Goal: Information Seeking & Learning: Learn about a topic

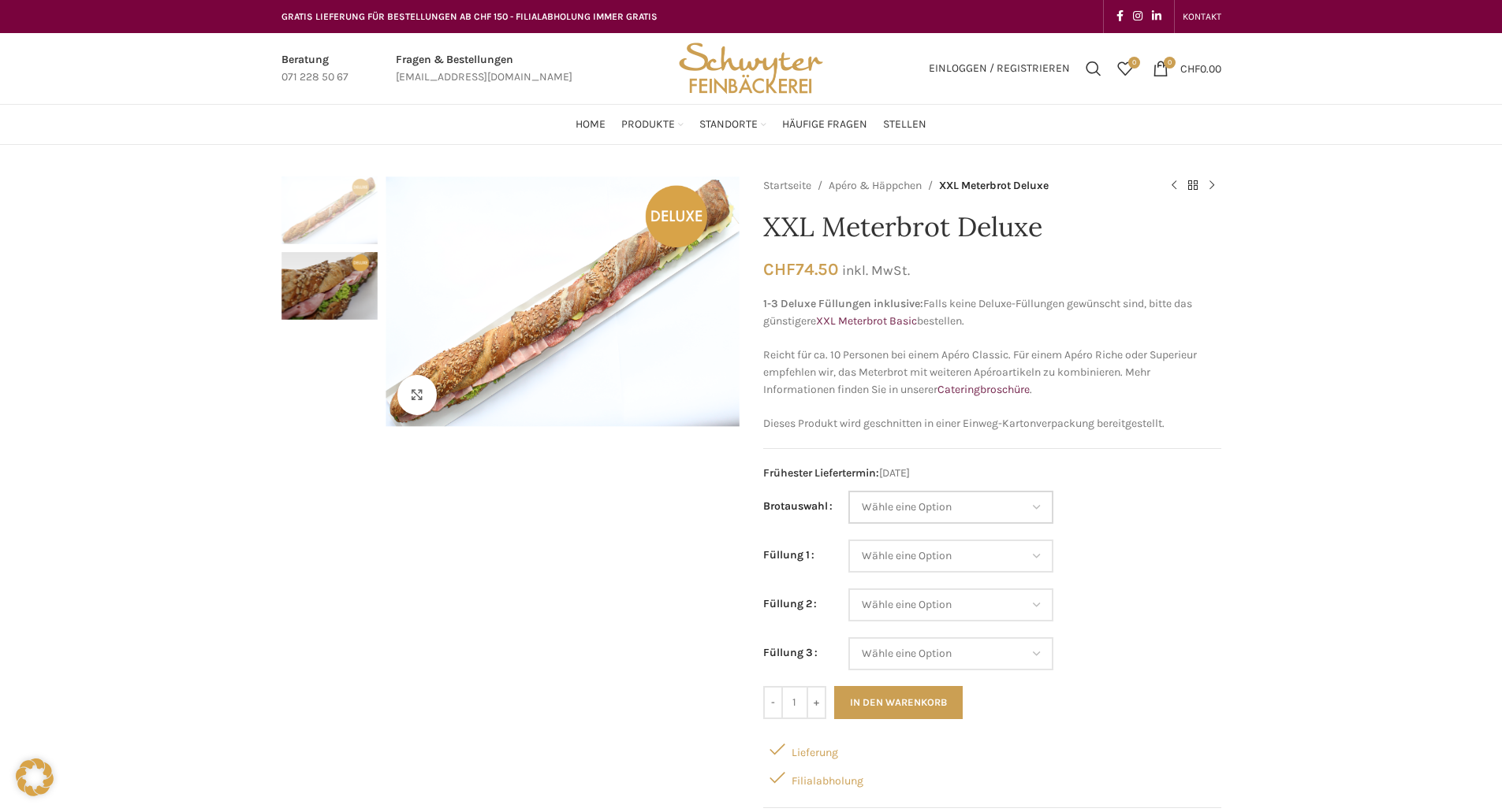
click at [932, 516] on select "Wähle eine Option Baguette Paillasse dunkel Paillasse knusper (Bild) Laugenbagu…" at bounding box center [951, 508] width 205 height 33
select select "Laugenbaguette"
click at [848, 491] on select "Wähle eine Option Baguette Paillasse dunkel Paillasse knusper (Bild) Laugenbagu…" at bounding box center [951, 508] width 205 height 33
click at [921, 565] on select "Wähle eine Option Lachs (Deluxe) Roastbeef (Deluxe) Rohschinken (Deluxe) Mostbr…" at bounding box center [951, 556] width 205 height 33
click at [848, 540] on select "Wähle eine Option Lachs (Deluxe) Roastbeef (Deluxe) Rohschinken (Deluxe) Mostbr…" at bounding box center [951, 556] width 205 height 33
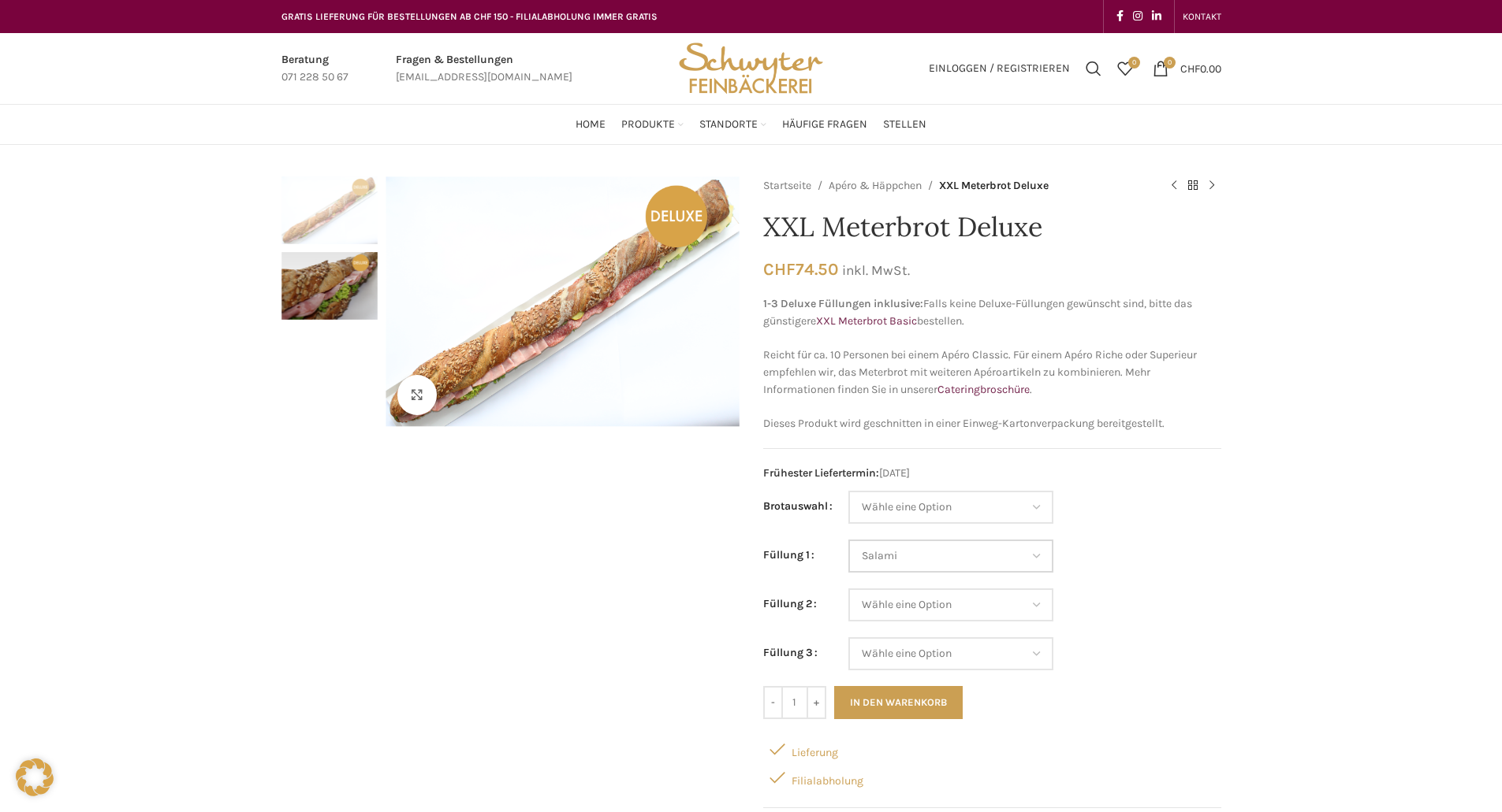
select select "Salami"
click at [906, 606] on select "Wähle eine Option Lachs (Deluxe) Roastbeef (Deluxe) Rohschinken (Deluxe) Mostbr…" at bounding box center [951, 605] width 205 height 33
select select "Fleischkäse"
click at [848, 588] on select "Wähle eine Option Lachs (Deluxe) Roastbeef (Deluxe) Rohschinken (Deluxe) Mostbr…" at bounding box center [951, 605] width 205 height 33
select select "Salami"
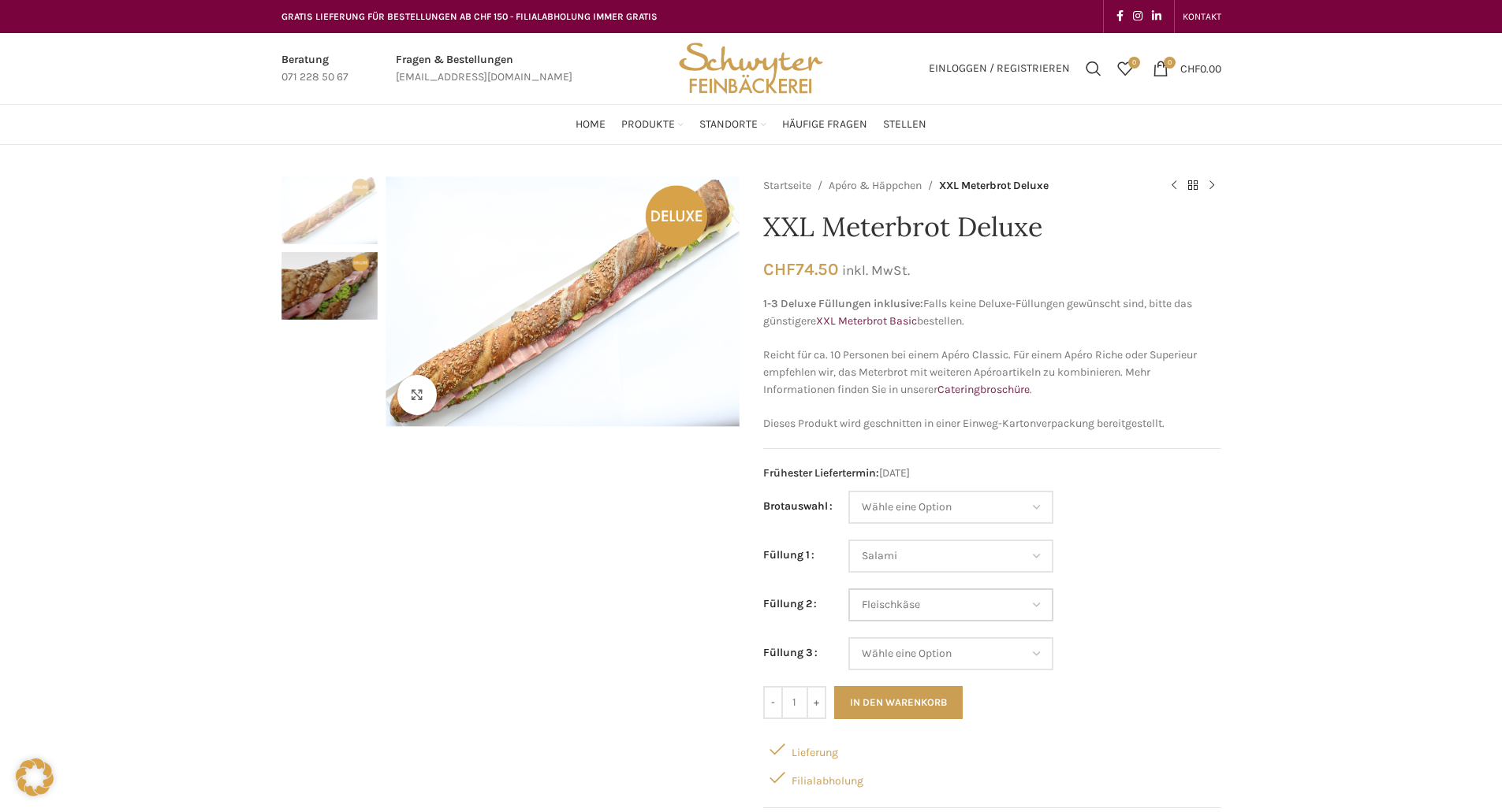
select select "Fleischkäse"
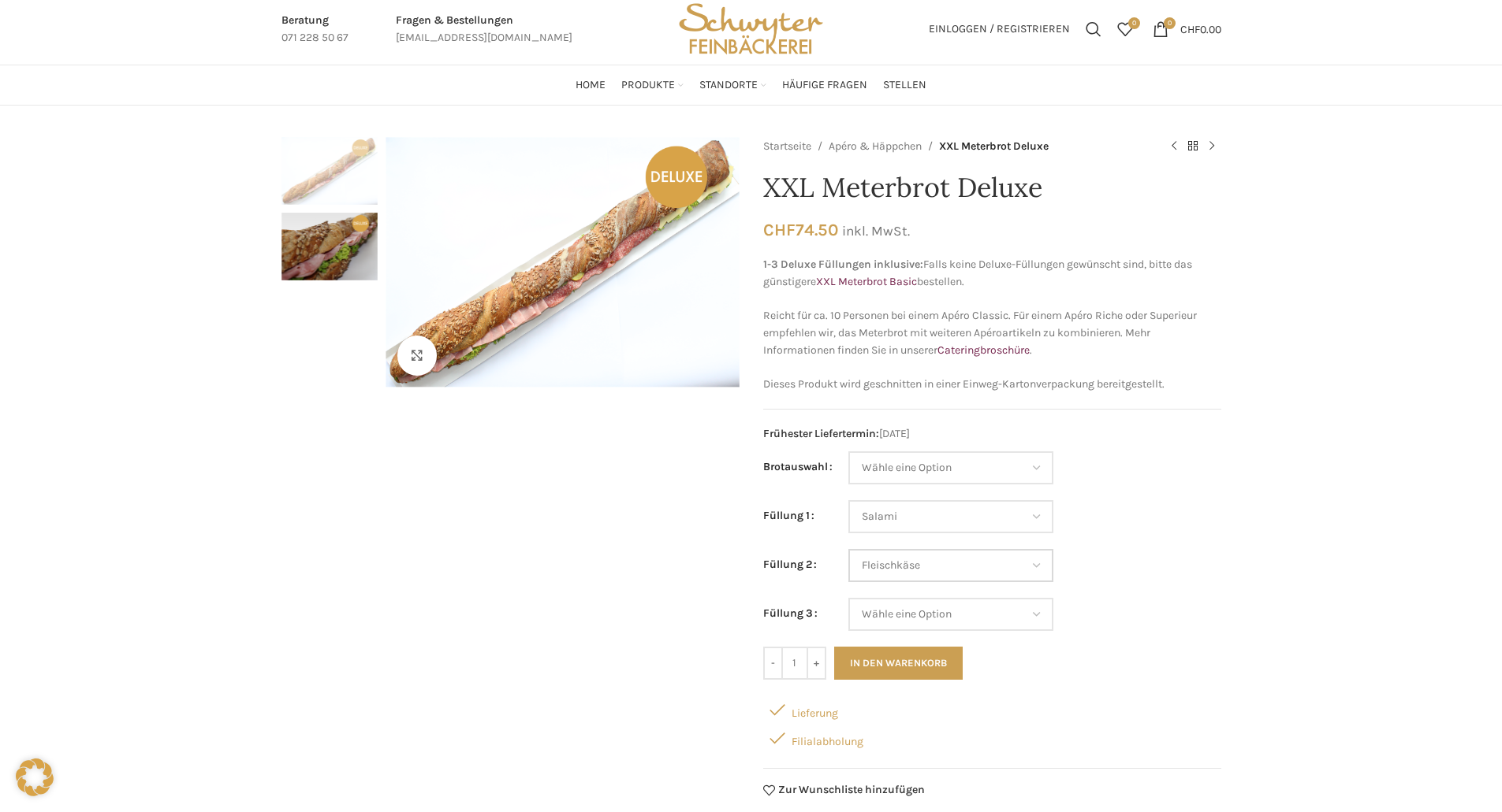
scroll to position [158, 0]
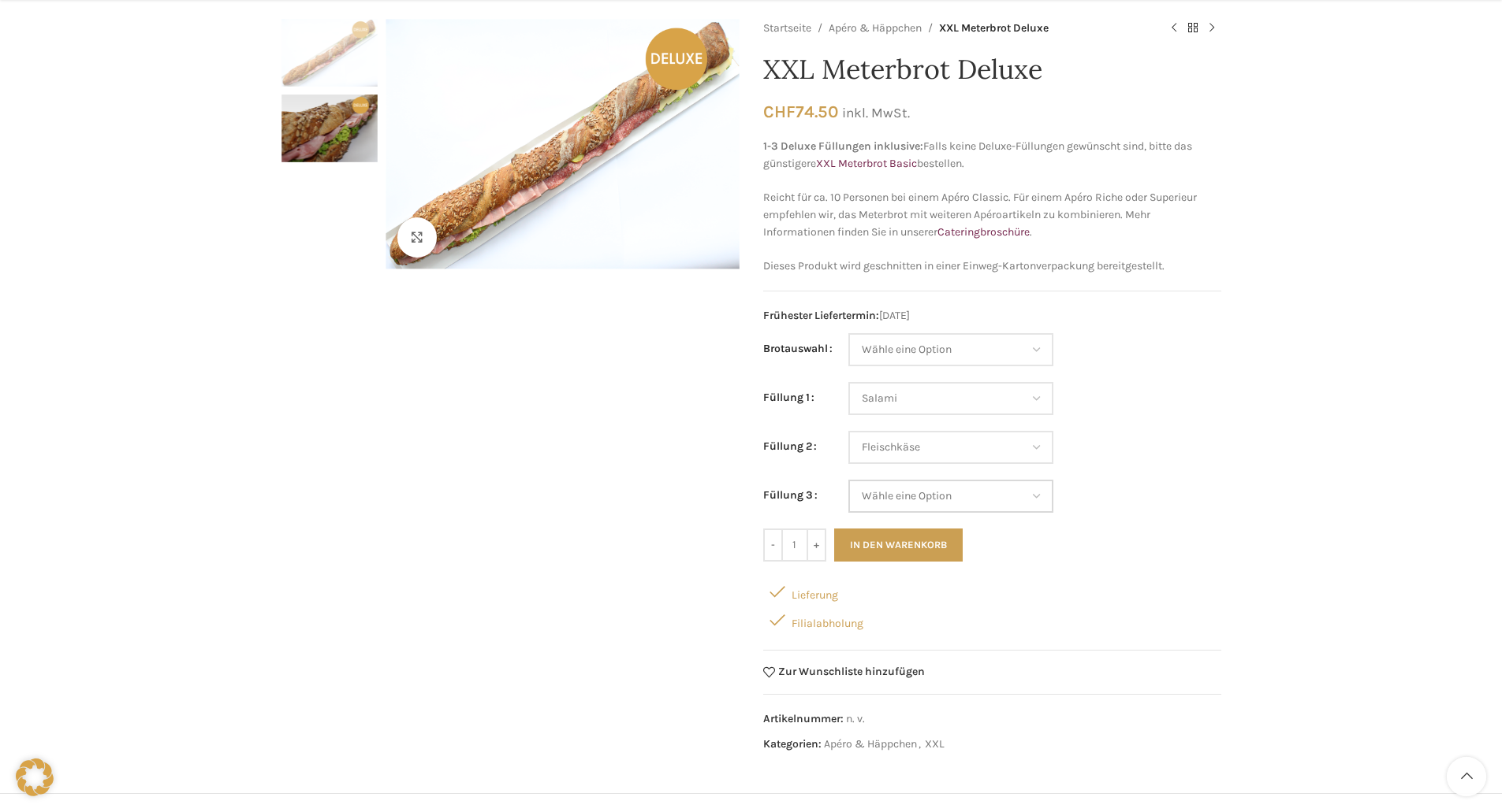
click at [931, 498] on select "Wähle eine Option Lachs (Deluxe) Roastbeef (Deluxe) Rohschinken (Deluxe) Mostbr…" at bounding box center [951, 497] width 205 height 33
select select "Eimasse"
click at [848, 480] on select "Wähle eine Option Lachs (Deluxe) Roastbeef (Deluxe) Rohschinken (Deluxe) Mostbr…" at bounding box center [951, 497] width 205 height 33
select select "Salami"
select select "Fleischkäse"
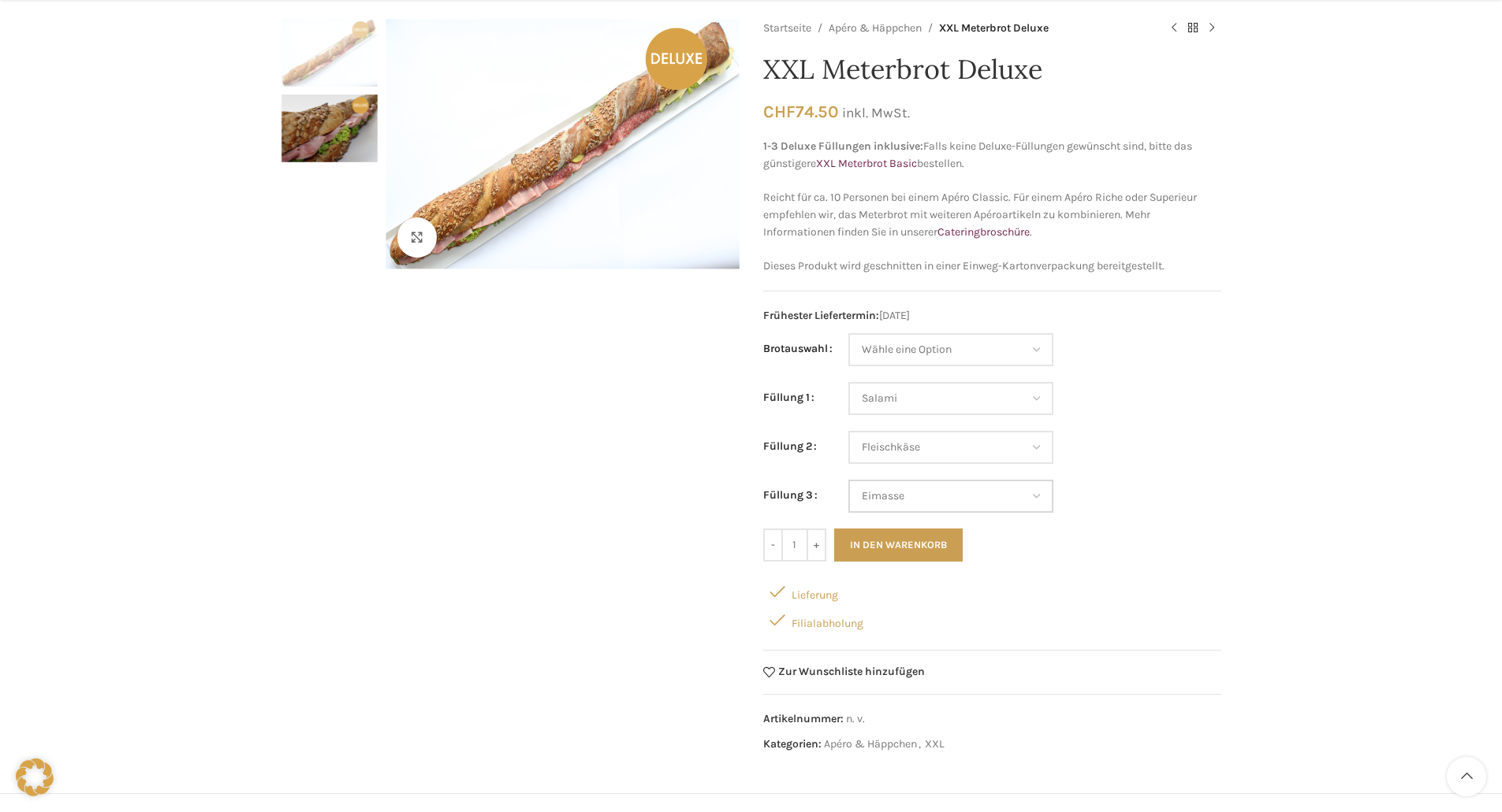
select select "Eimasse"
click at [1145, 585] on div "Lieferung" at bounding box center [992, 591] width 458 height 28
click at [1299, 582] on div "Klicken um zu vergrössern Startseite Apéro & Häppchen XXL Meterbrot Deluxe XXL …" at bounding box center [751, 607] width 1502 height 1175
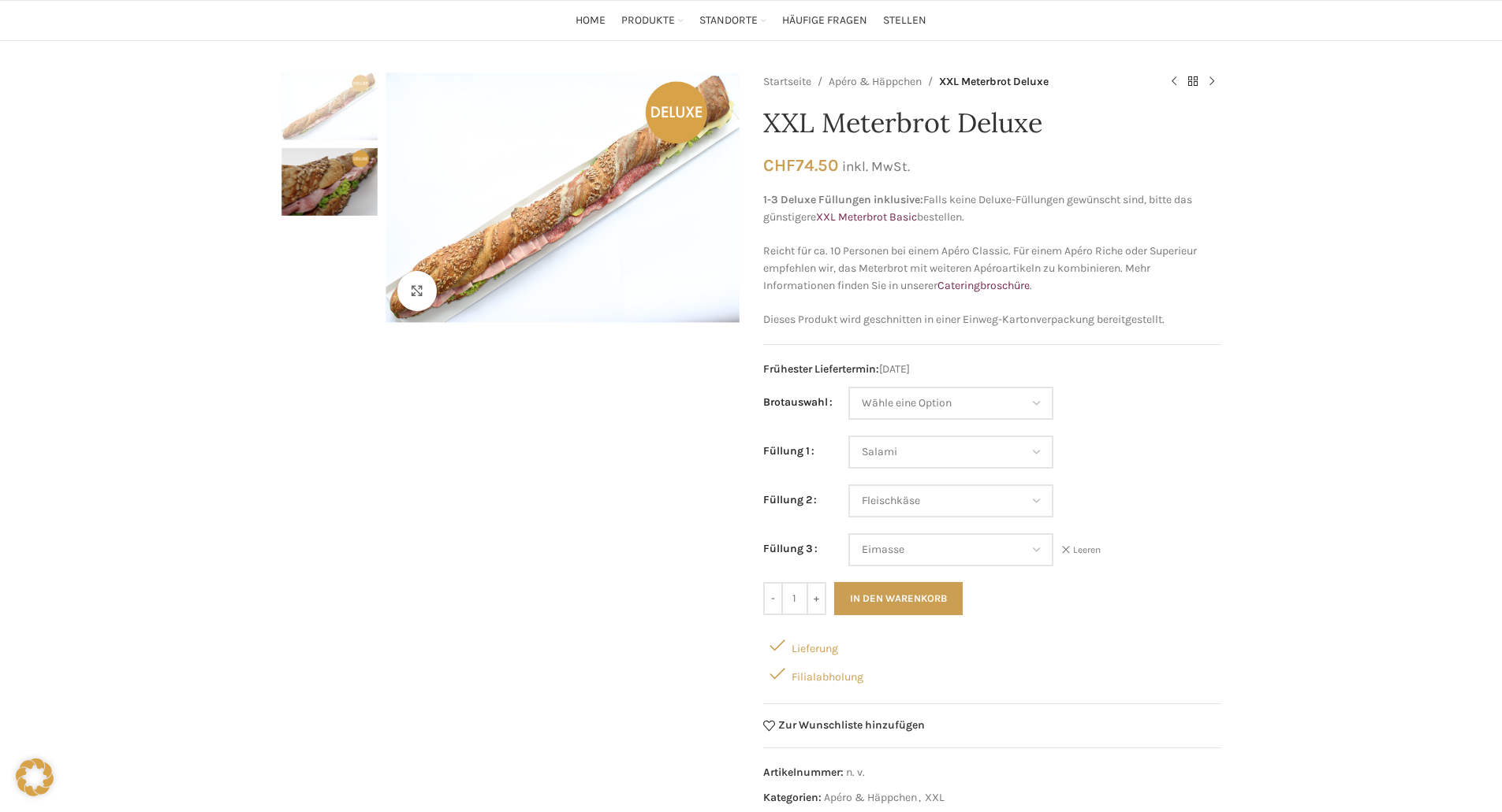
scroll to position [79, 0]
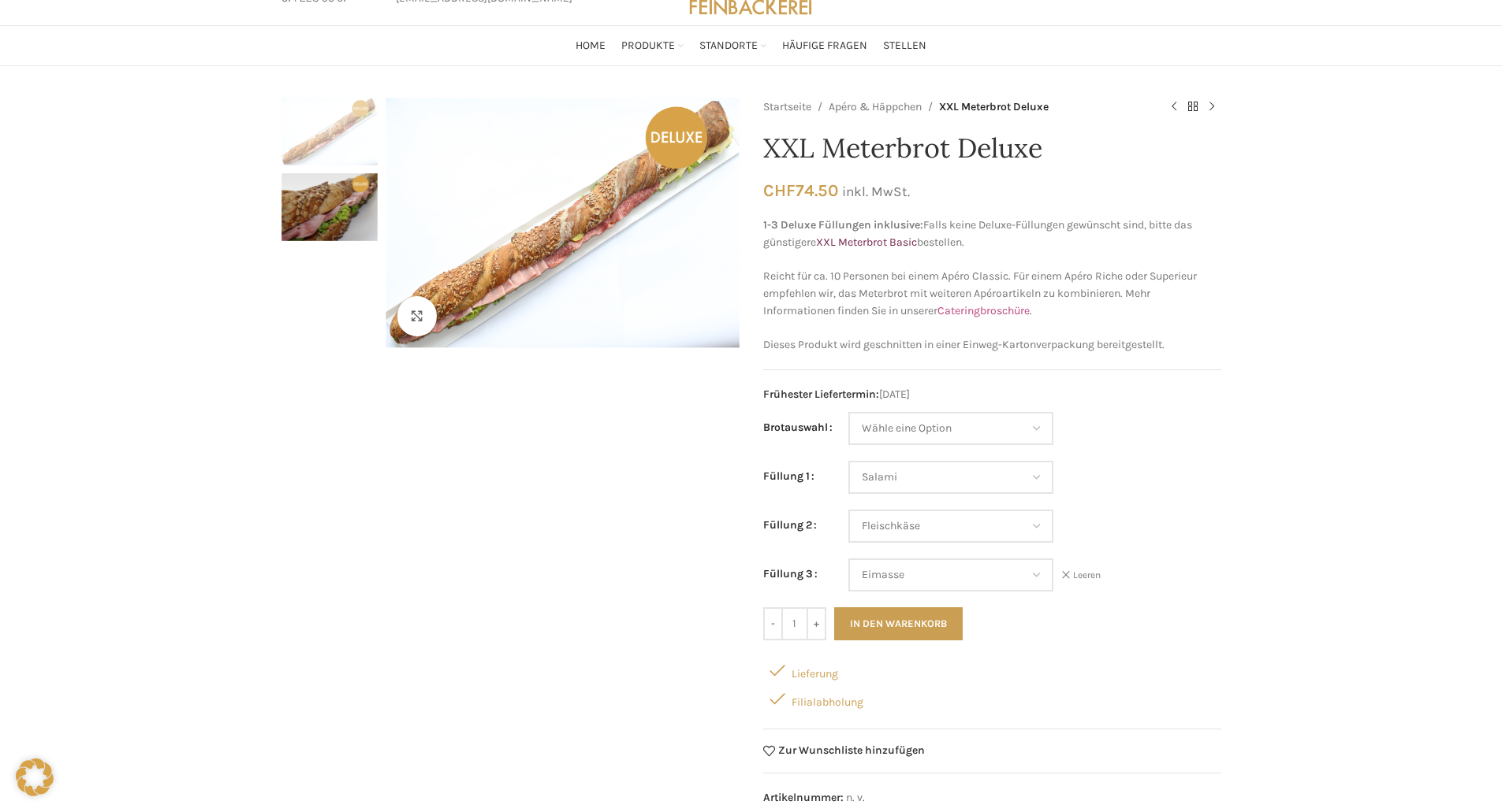
click at [1015, 317] on link "Cateringbroschüre" at bounding box center [983, 311] width 93 height 14
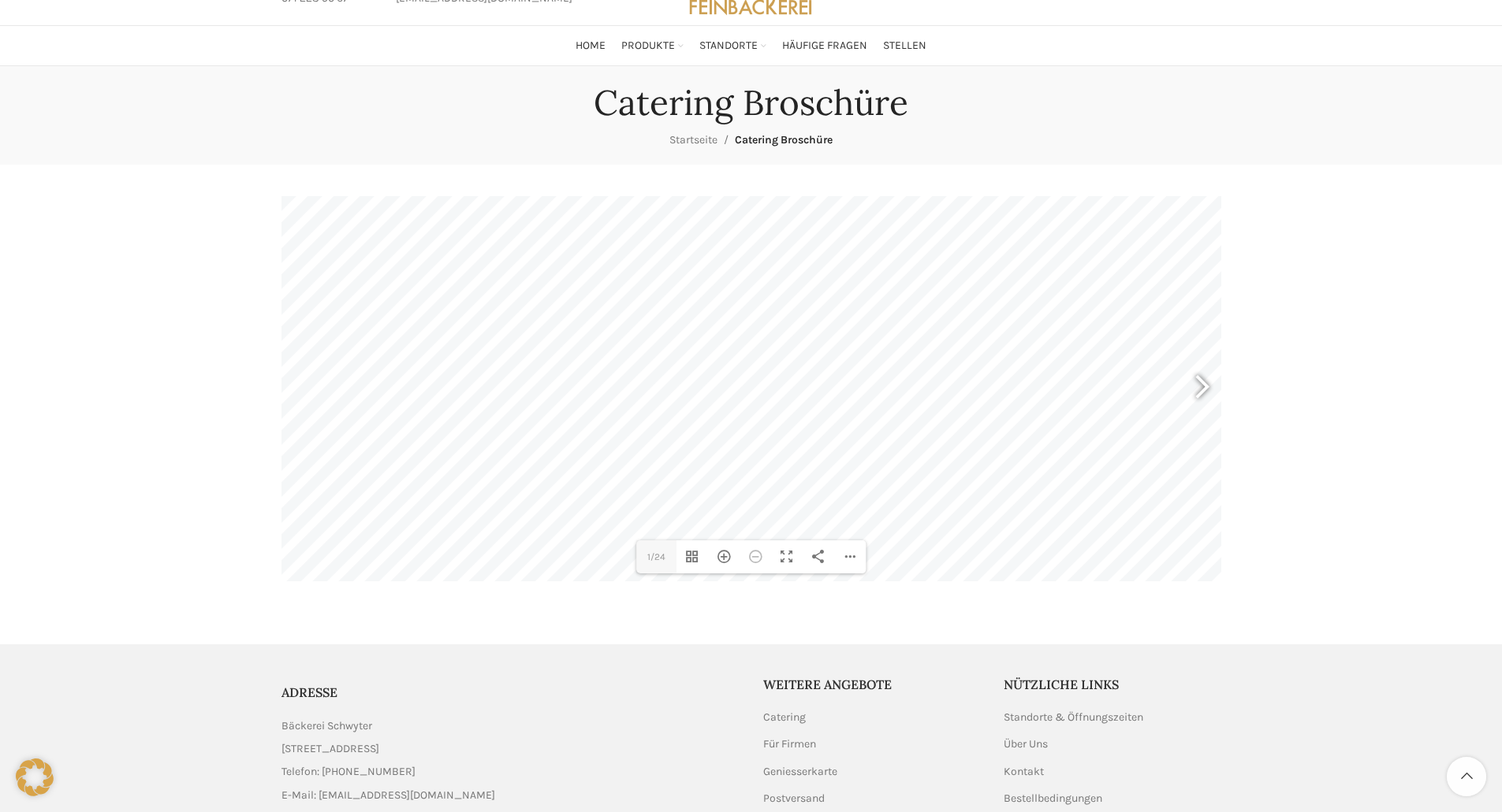
scroll to position [158, 0]
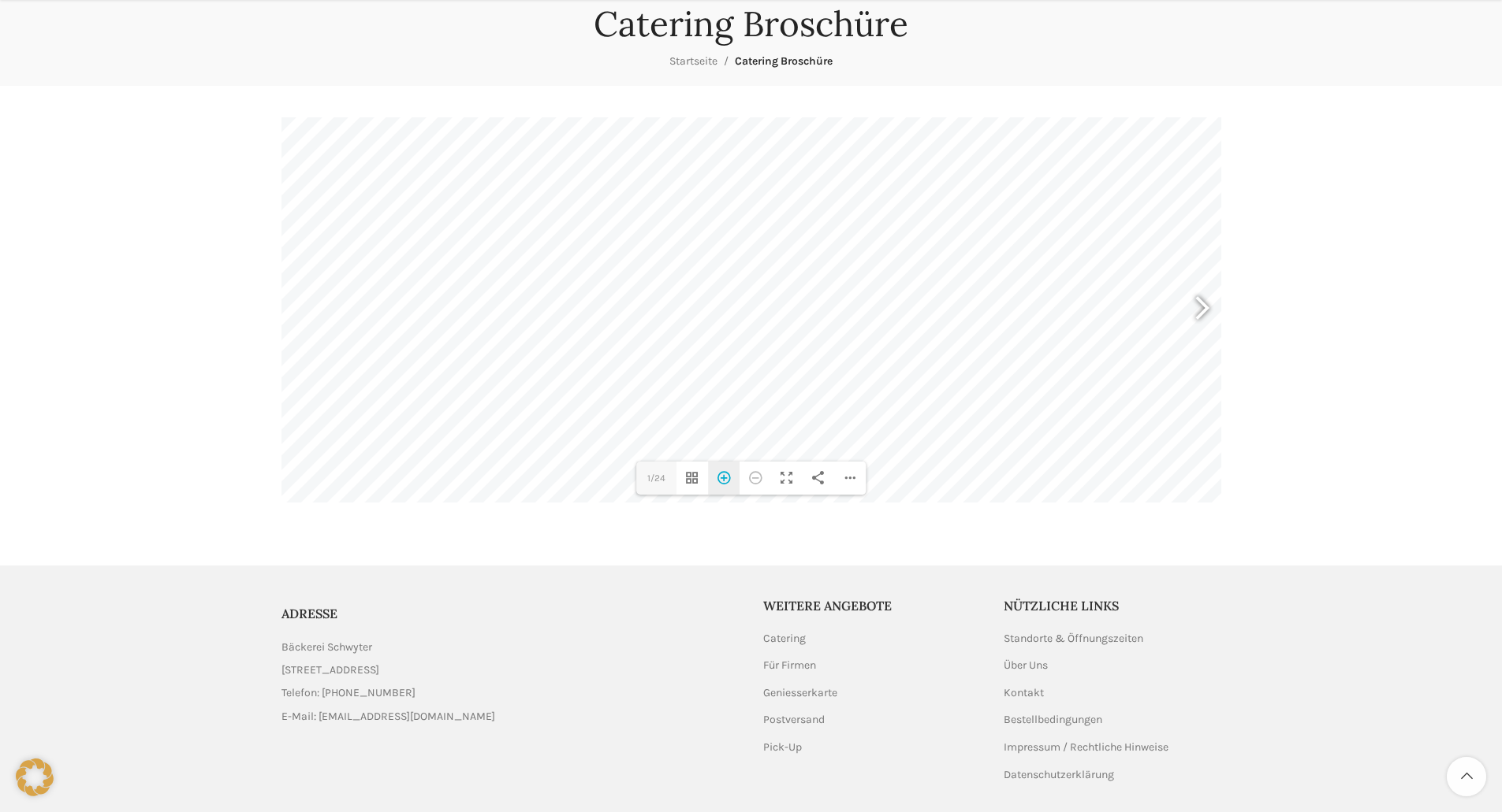
click at [723, 479] on div "Hereinzoomen" at bounding box center [723, 478] width 31 height 33
click at [1208, 316] on div at bounding box center [1196, 311] width 37 height 59
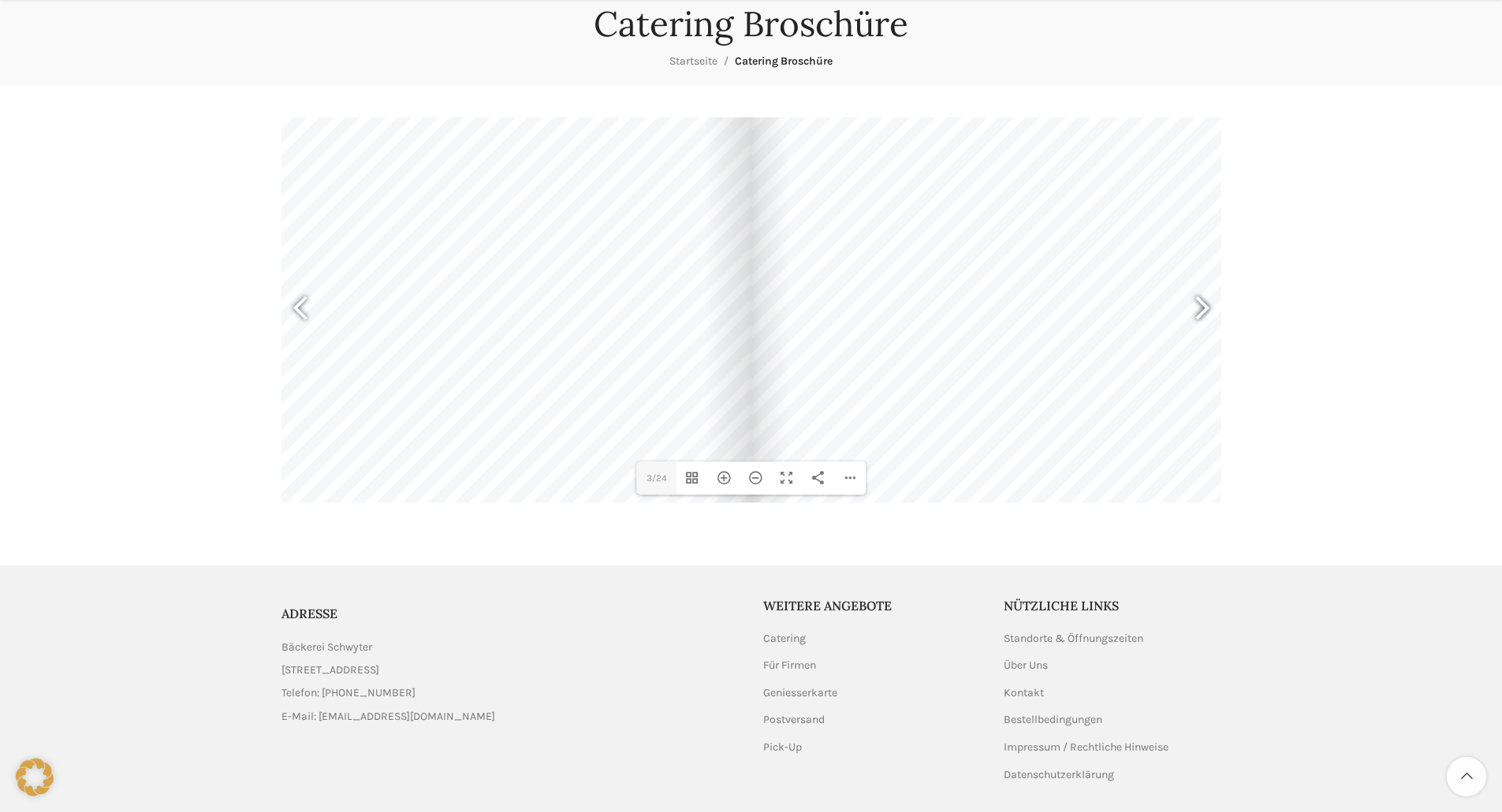
click at [1208, 316] on div at bounding box center [1196, 311] width 37 height 59
click at [751, 477] on div "Herauszoomen" at bounding box center [755, 478] width 31 height 33
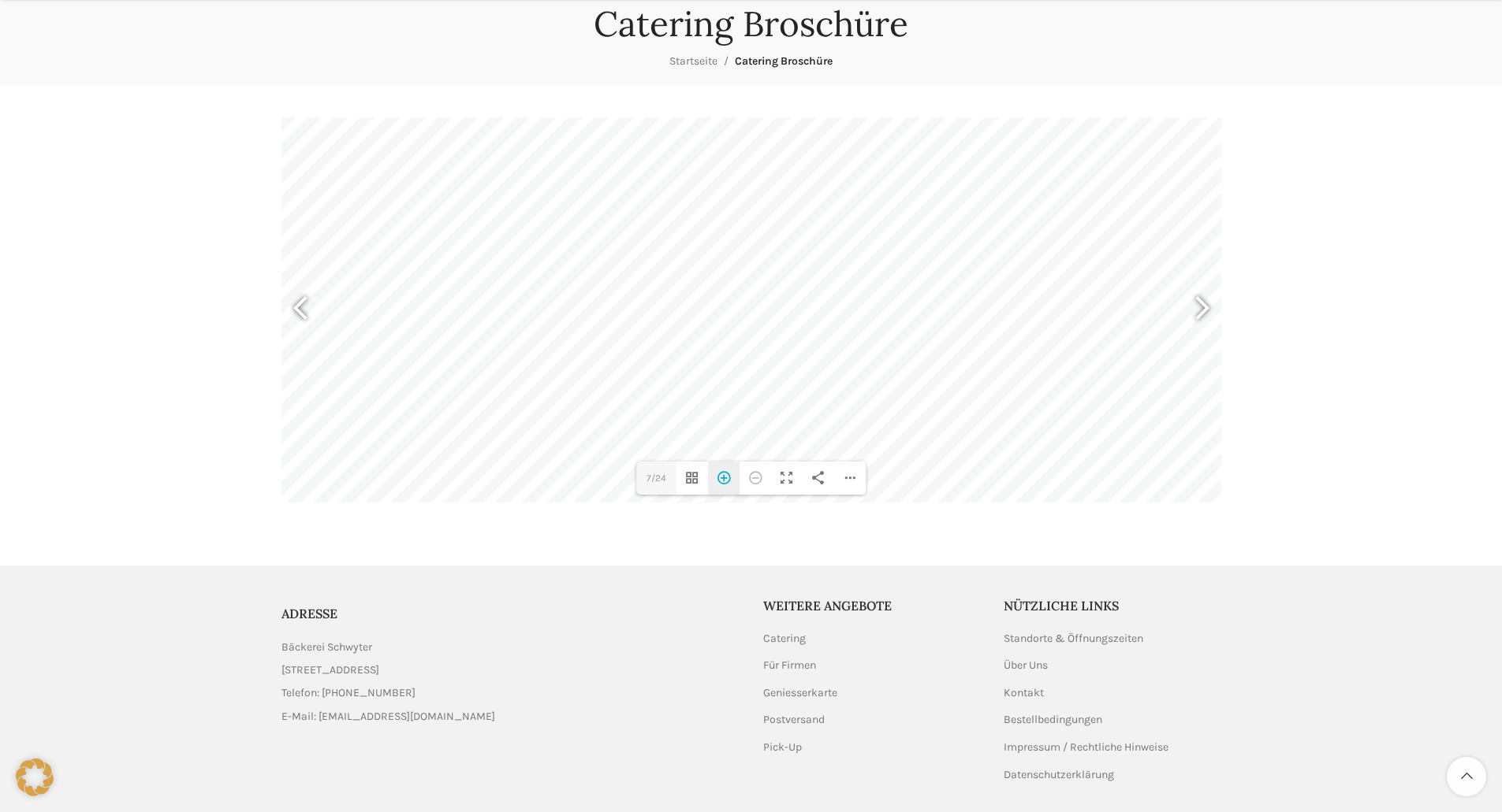
click at [716, 481] on div "Hereinzoomen" at bounding box center [723, 478] width 31 height 33
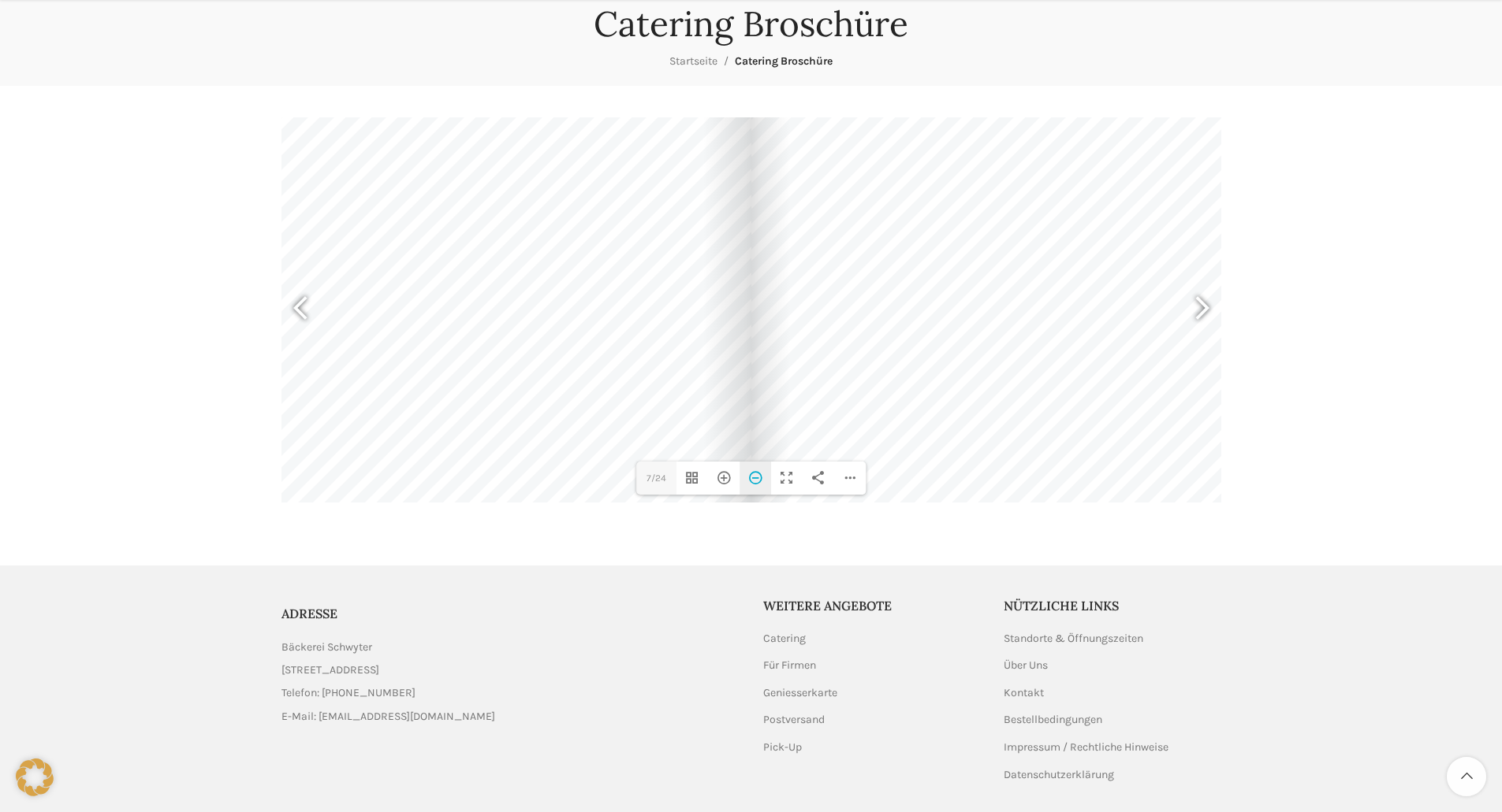
click at [749, 480] on div "Herauszoomen" at bounding box center [755, 478] width 31 height 33
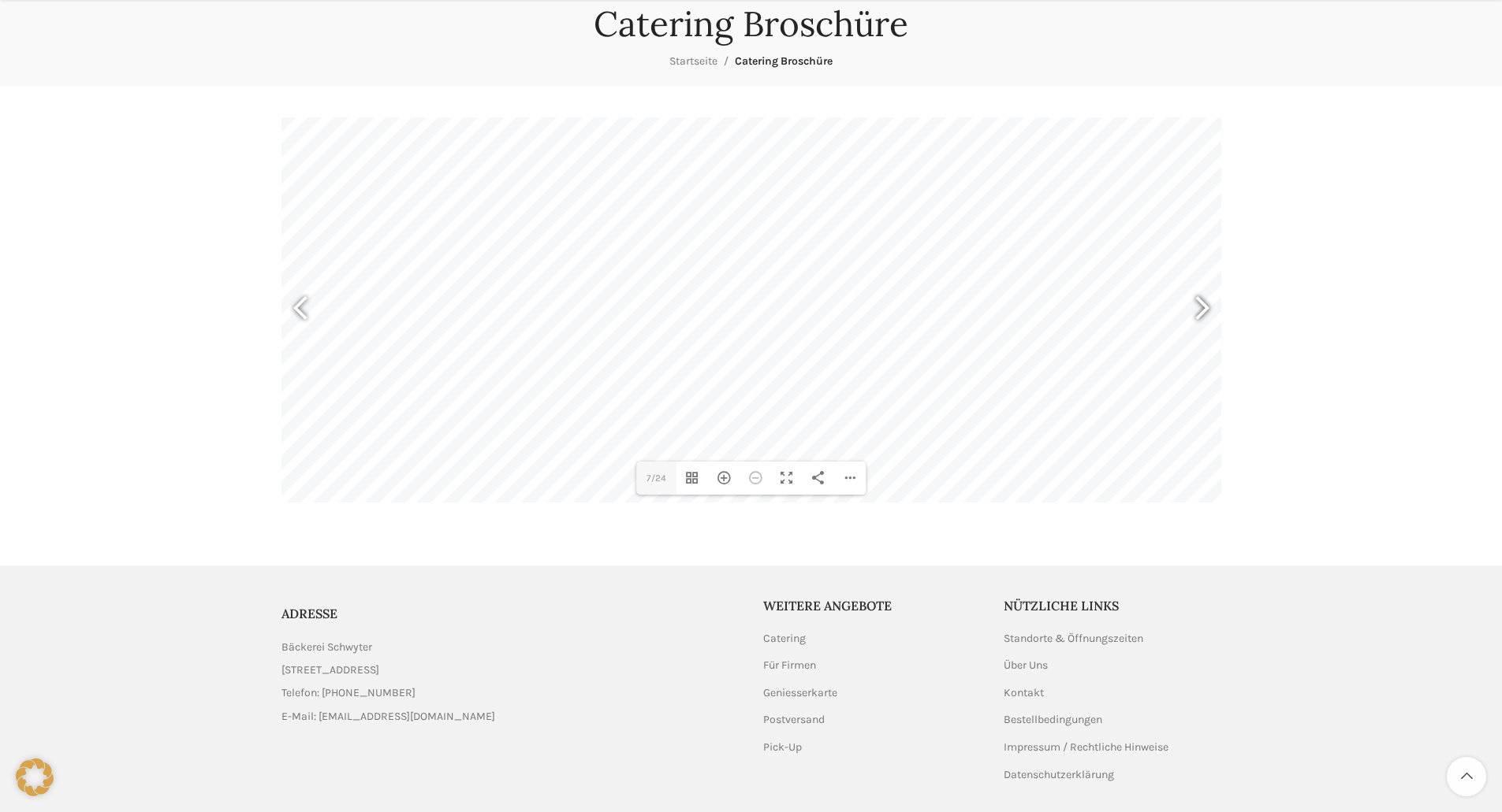
click at [1199, 305] on div at bounding box center [1196, 311] width 37 height 59
click at [1200, 302] on div at bounding box center [1196, 311] width 37 height 59
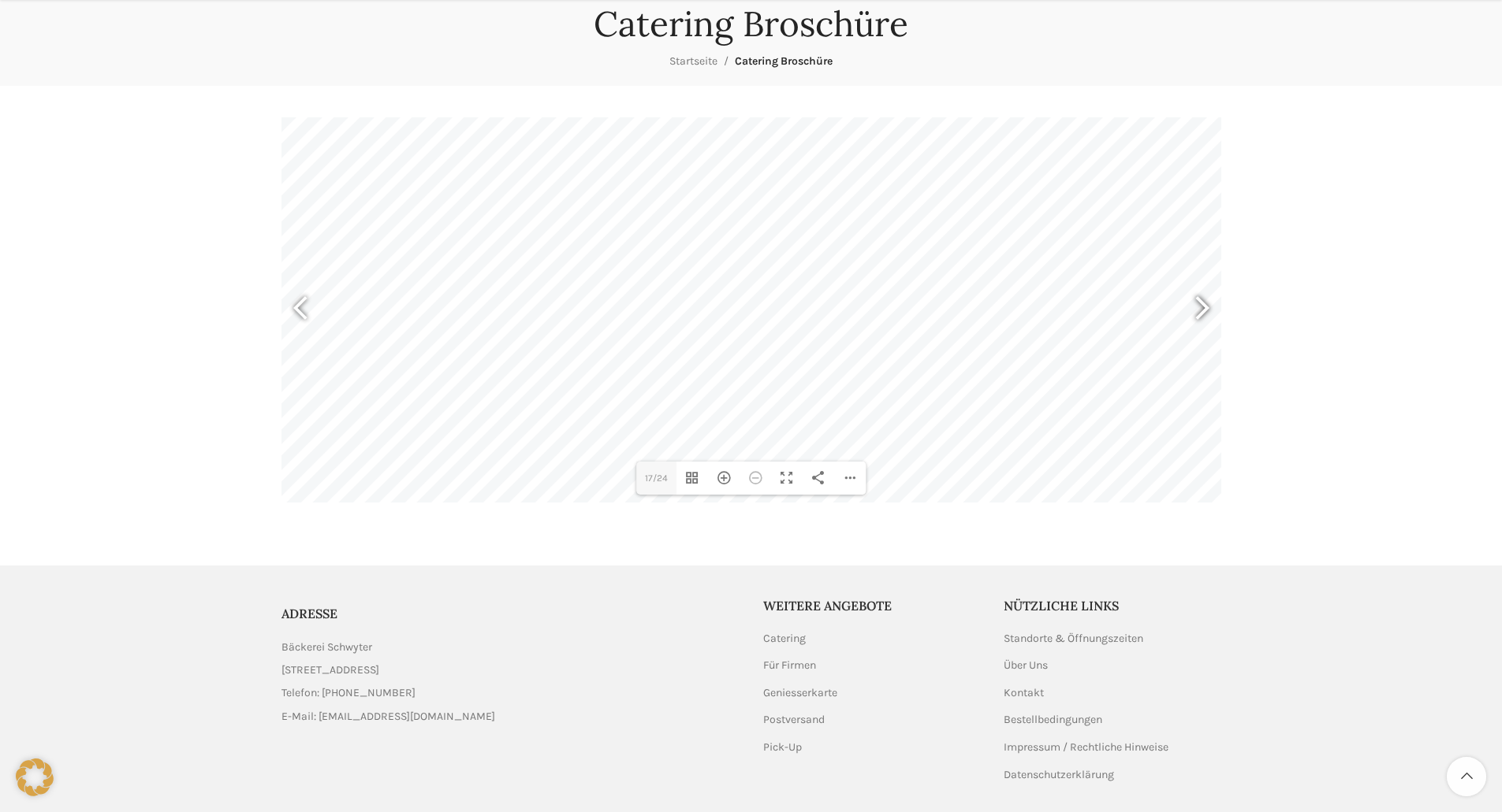
click at [1200, 302] on div at bounding box center [1196, 311] width 37 height 59
type input "21"
